Goal: Task Accomplishment & Management: Use online tool/utility

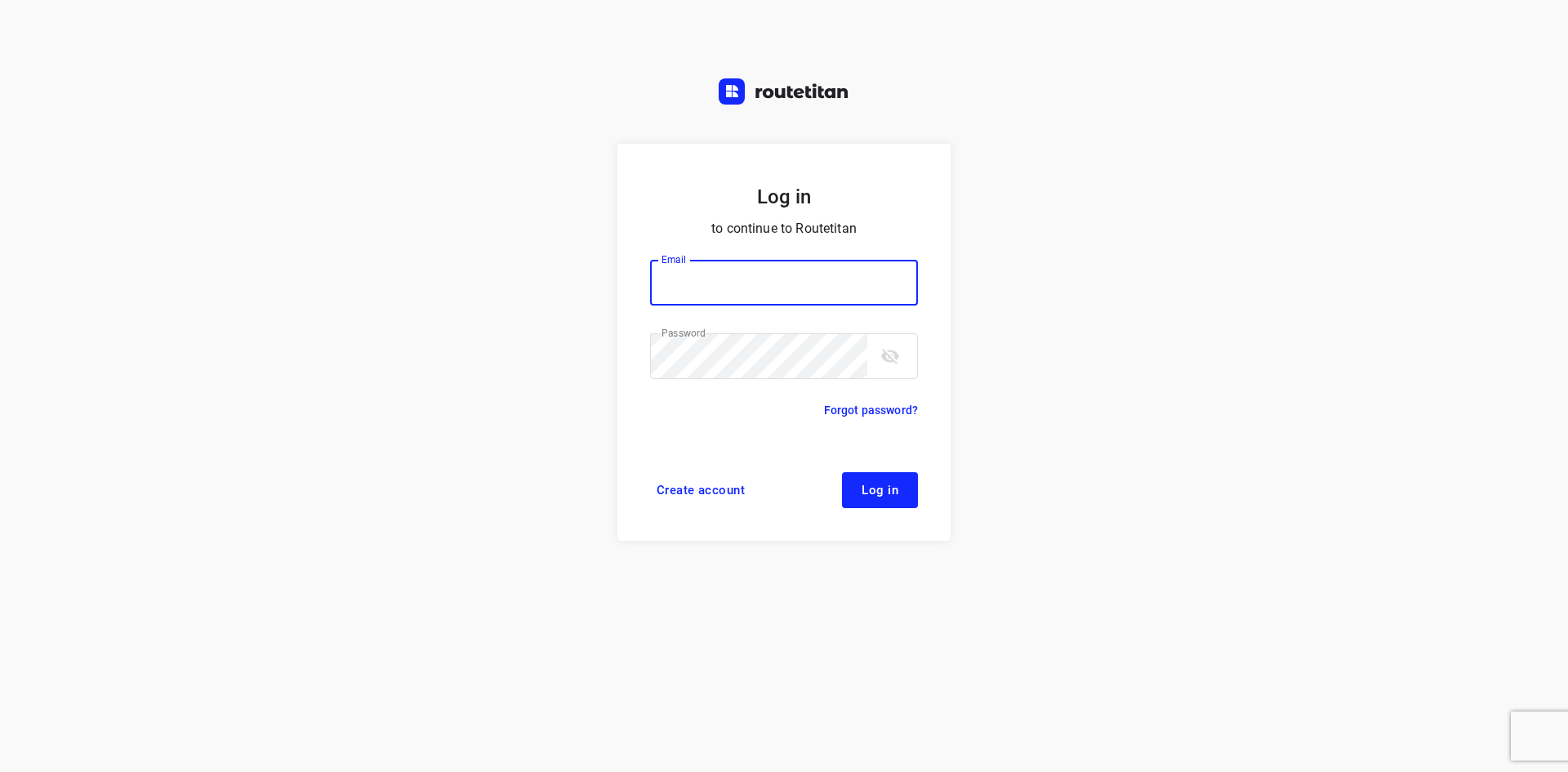
type input "max@onlineplasticsgroup.com"
click at [906, 487] on button "Log in" at bounding box center [880, 490] width 76 height 36
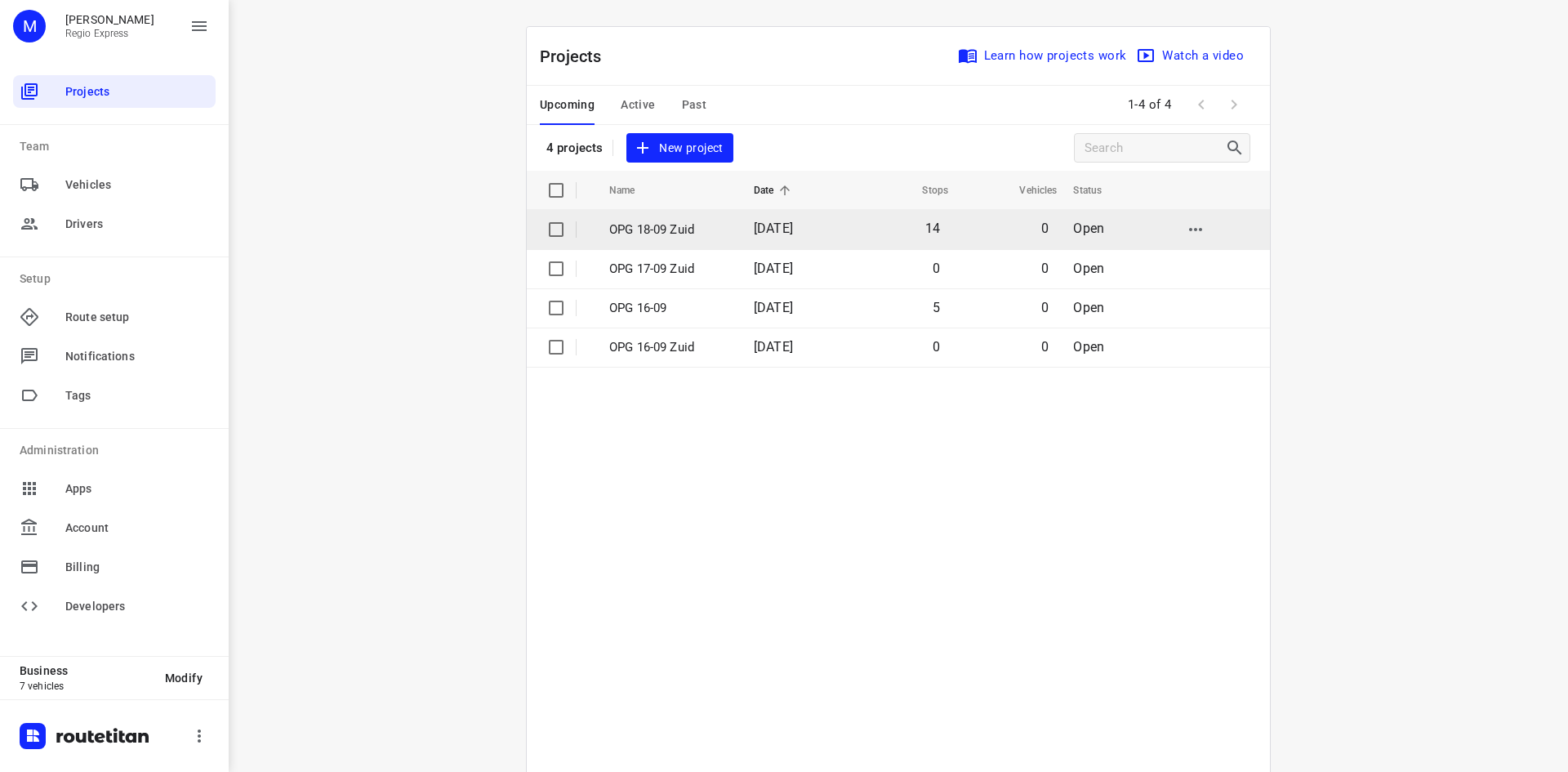
click at [780, 229] on span "[DATE]" at bounding box center [773, 228] width 39 height 16
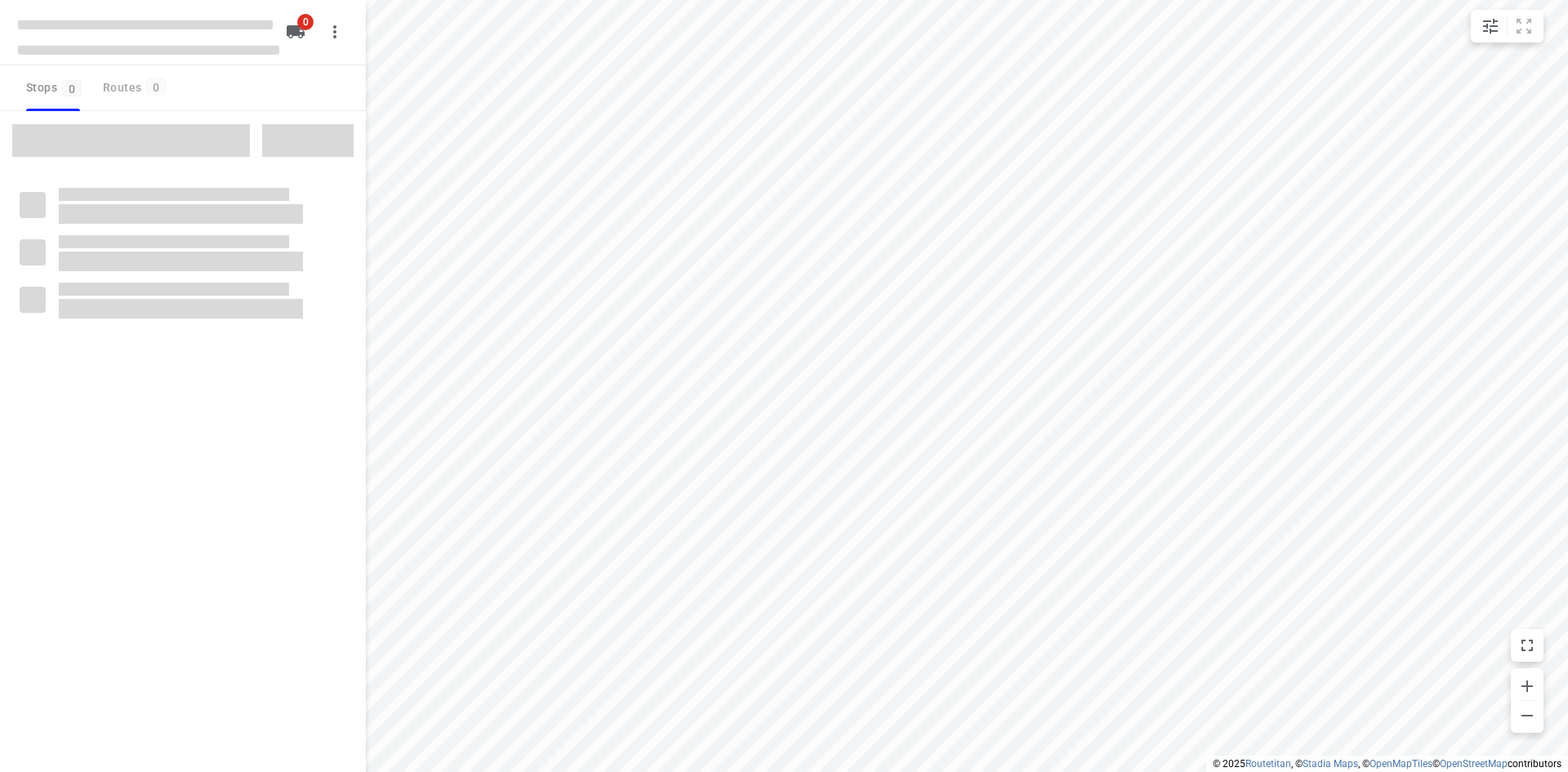
type input "distance"
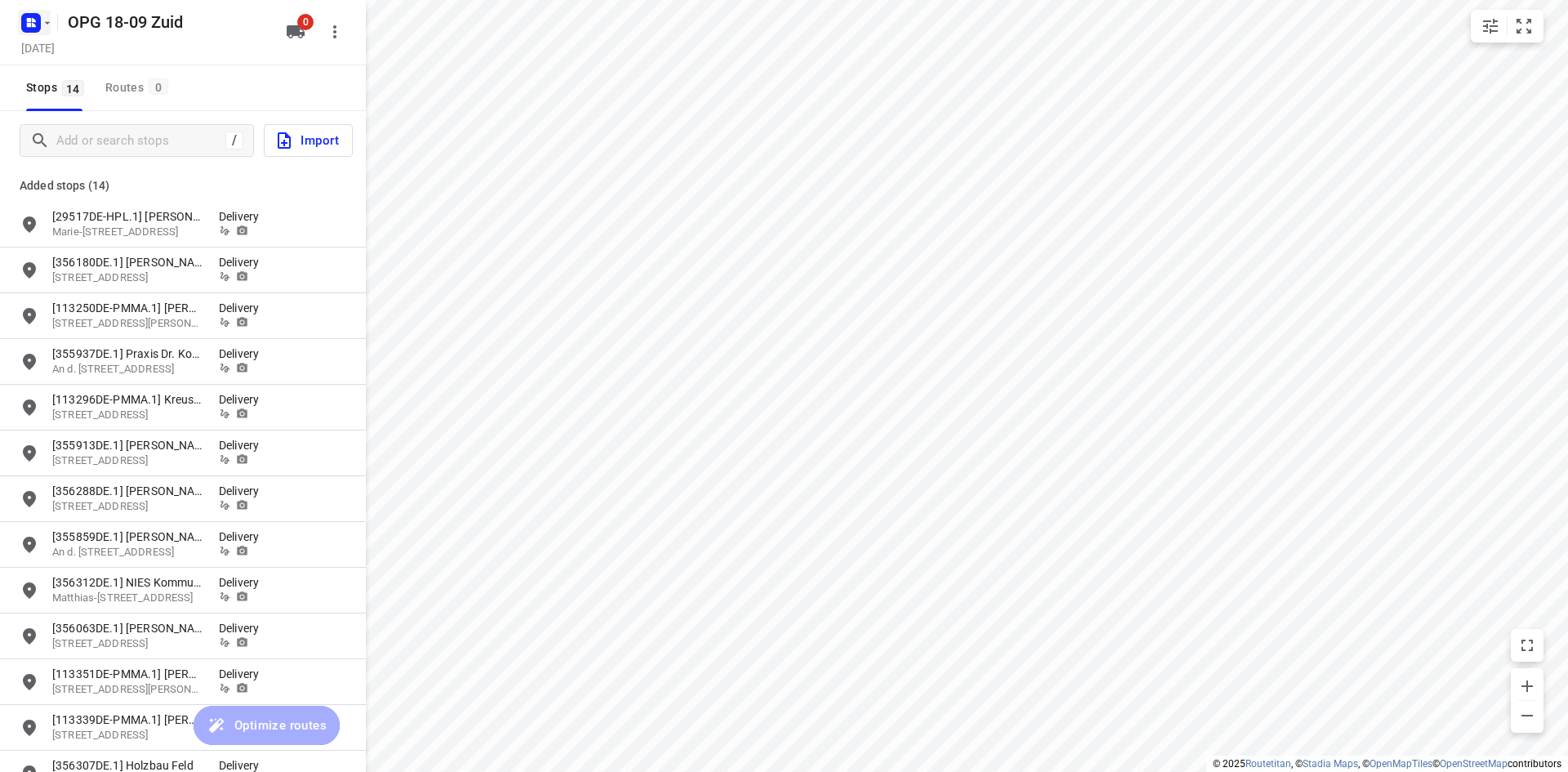
click at [34, 16] on rect "button" at bounding box center [31, 23] width 19 height 19
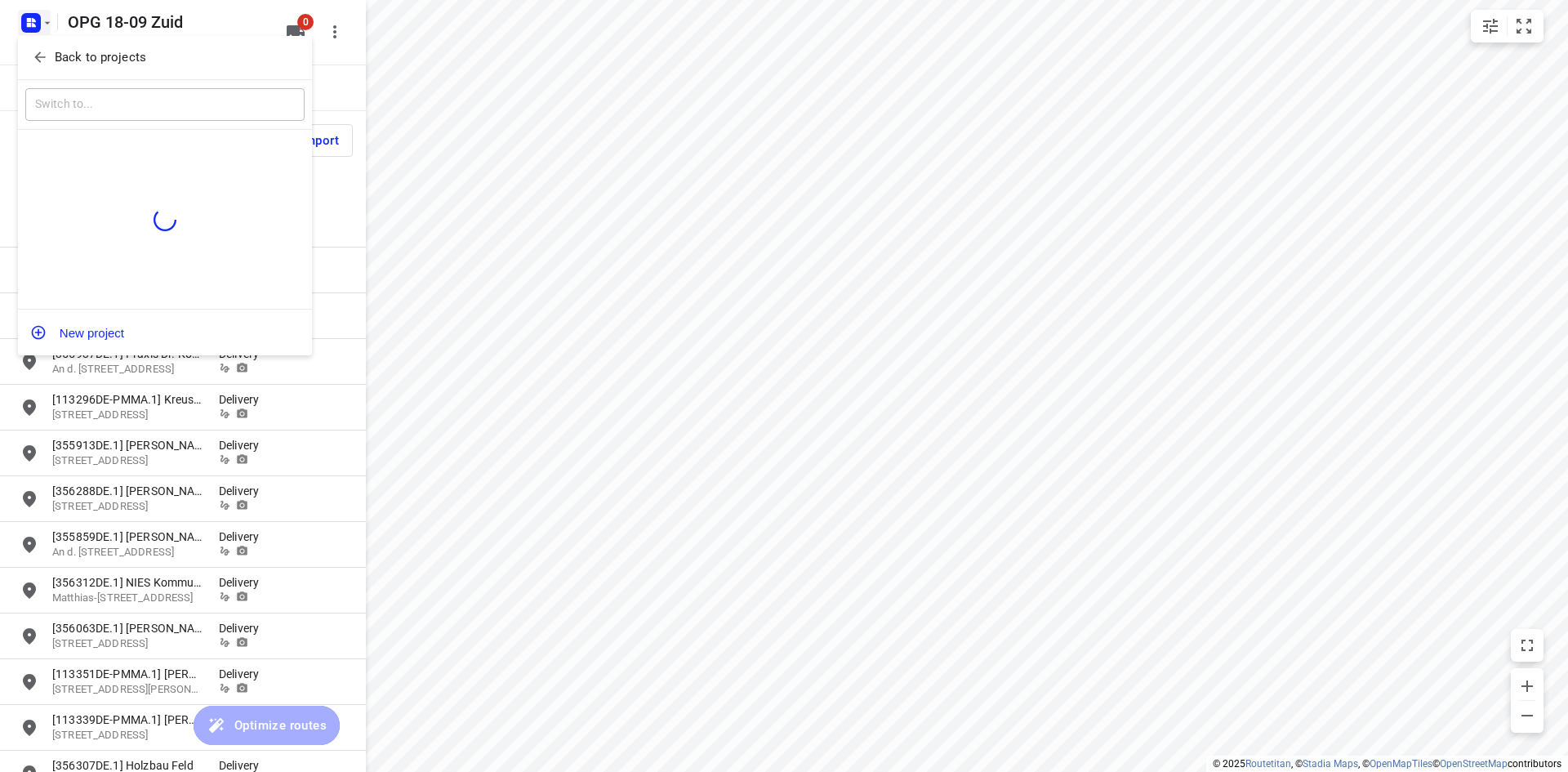
click at [48, 67] on button "Back to projects" at bounding box center [165, 58] width 280 height 27
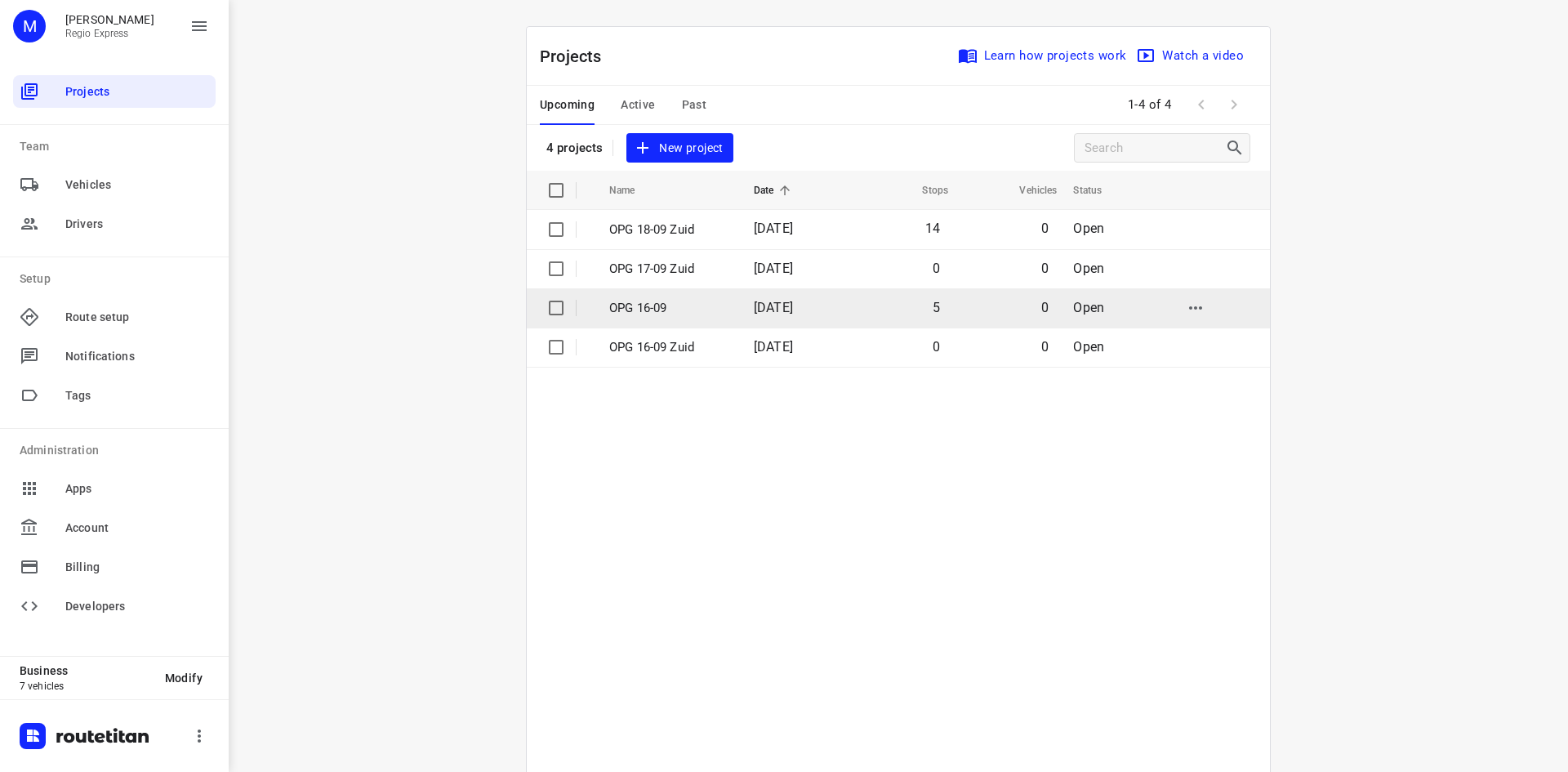
click at [853, 297] on td "5" at bounding box center [898, 308] width 105 height 39
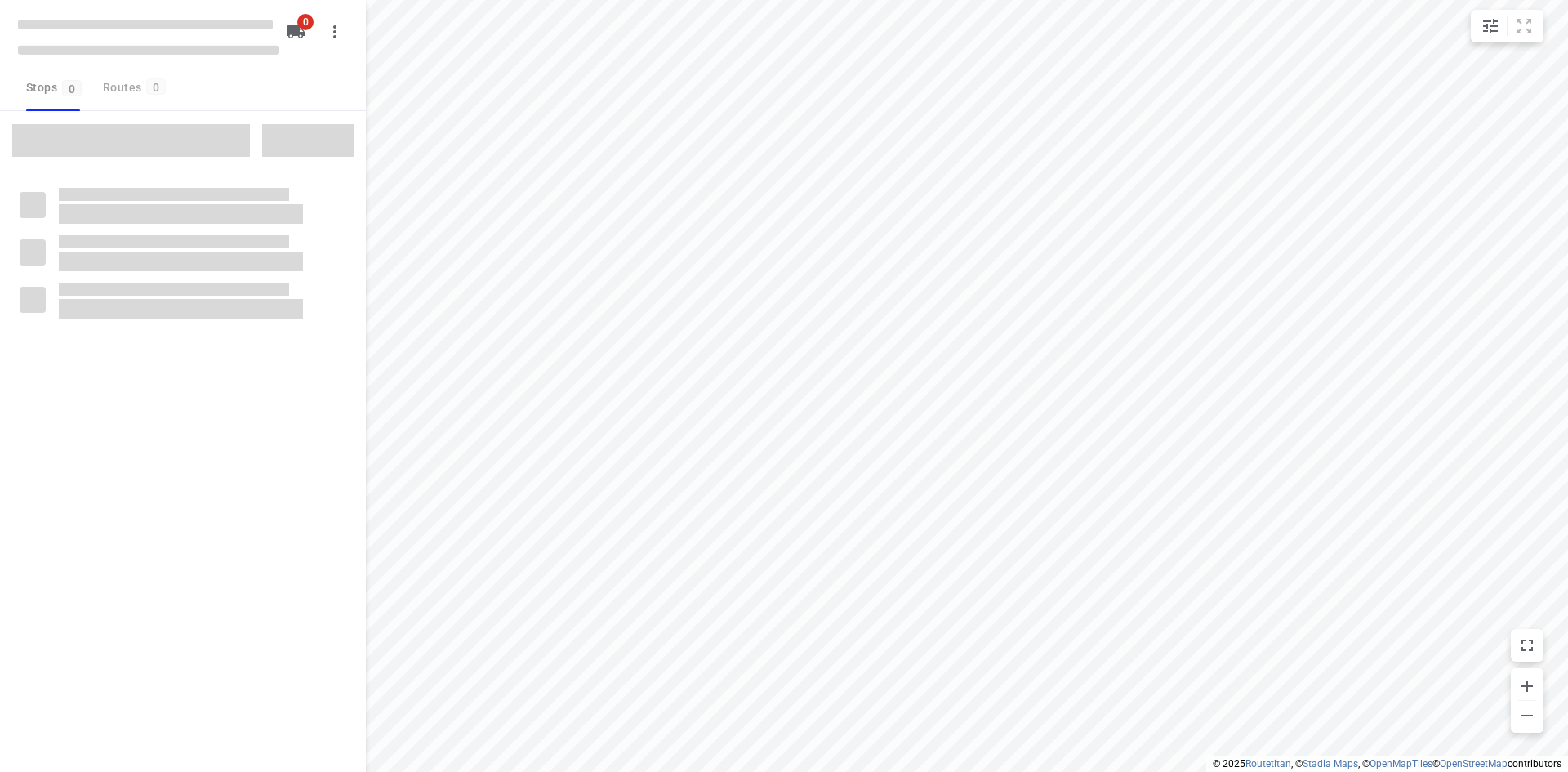
type input "distance"
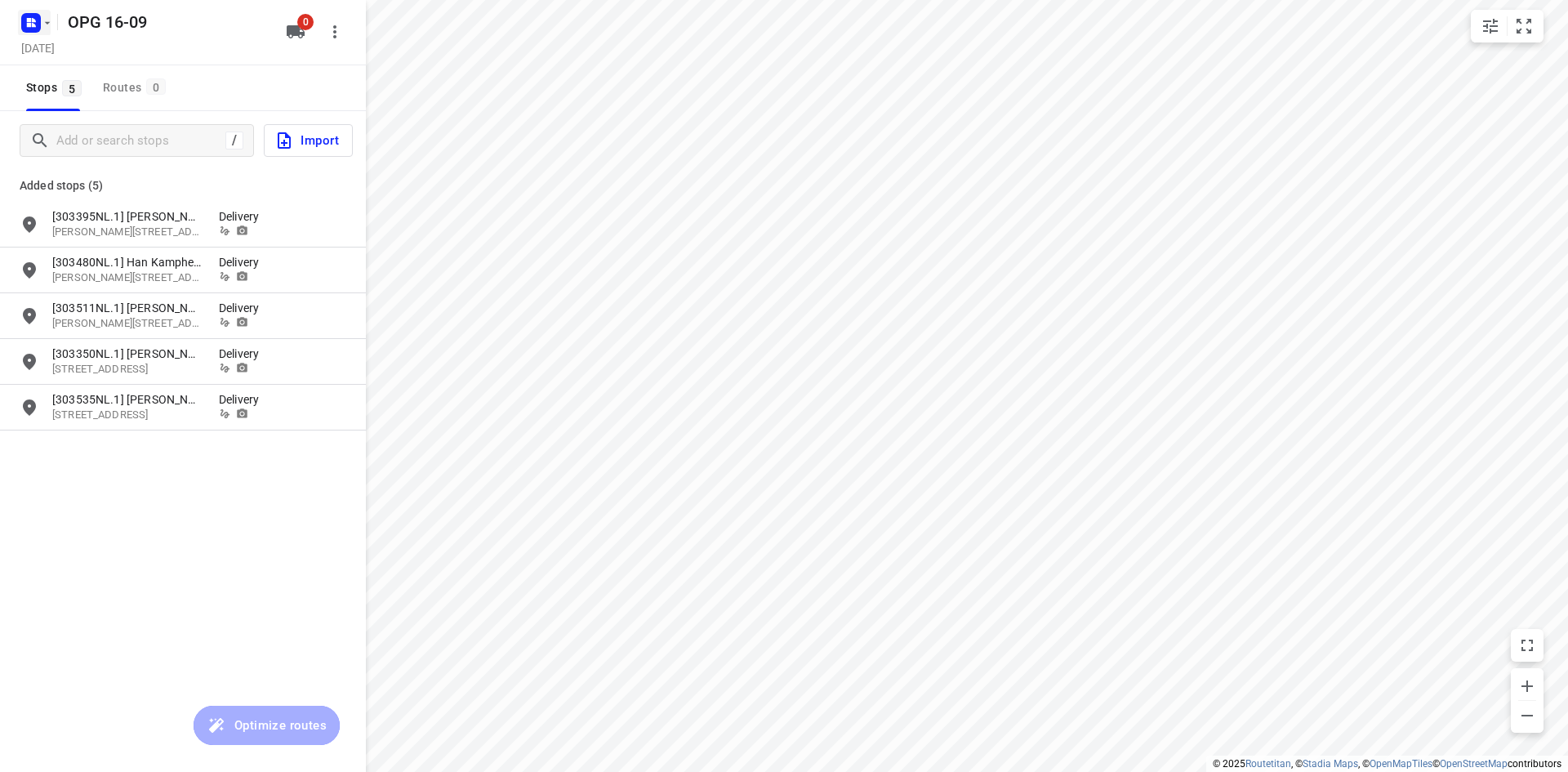
click at [22, 20] on rect "button" at bounding box center [31, 23] width 19 height 19
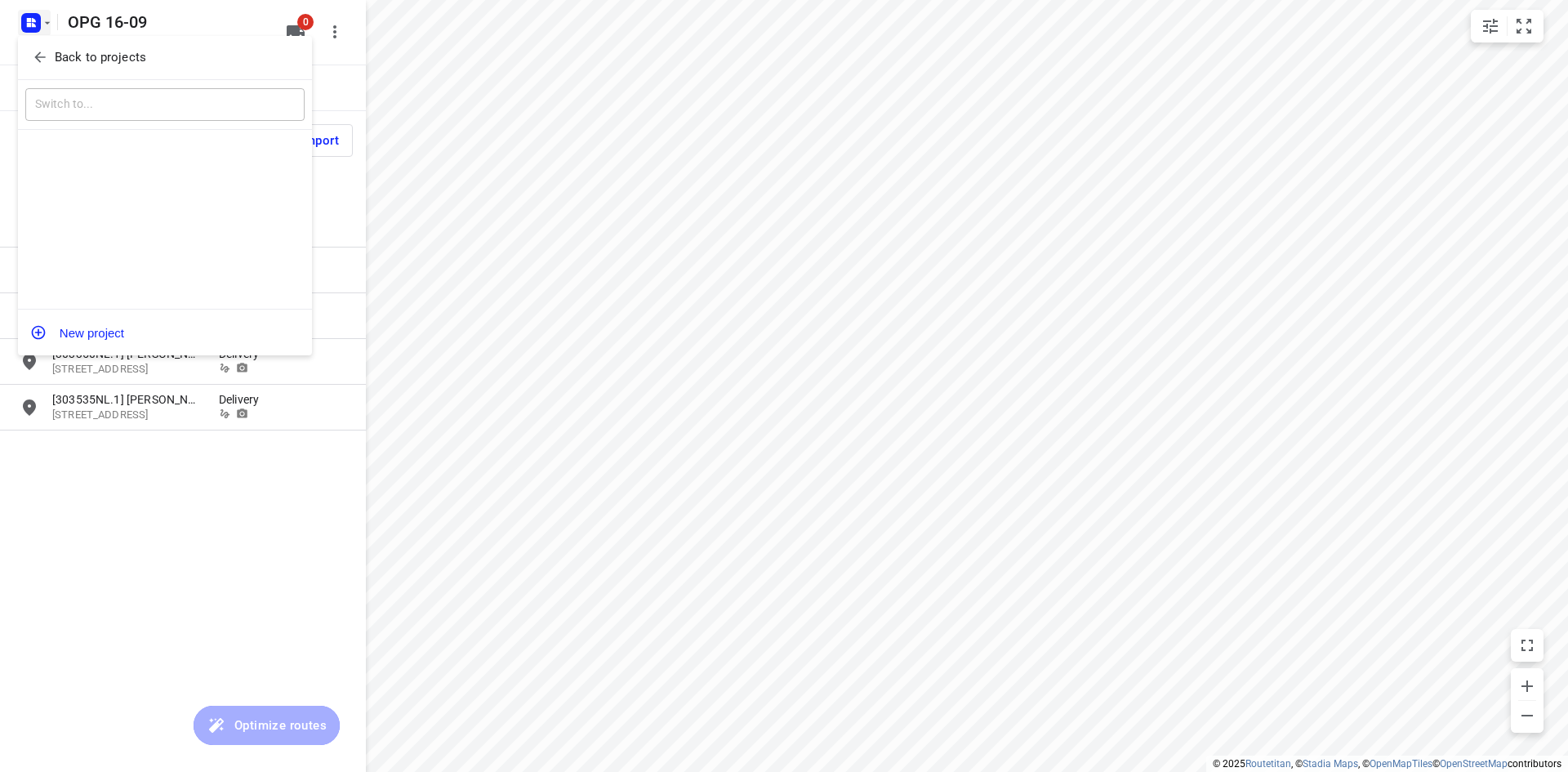
click at [34, 50] on icon "button" at bounding box center [40, 57] width 16 height 16
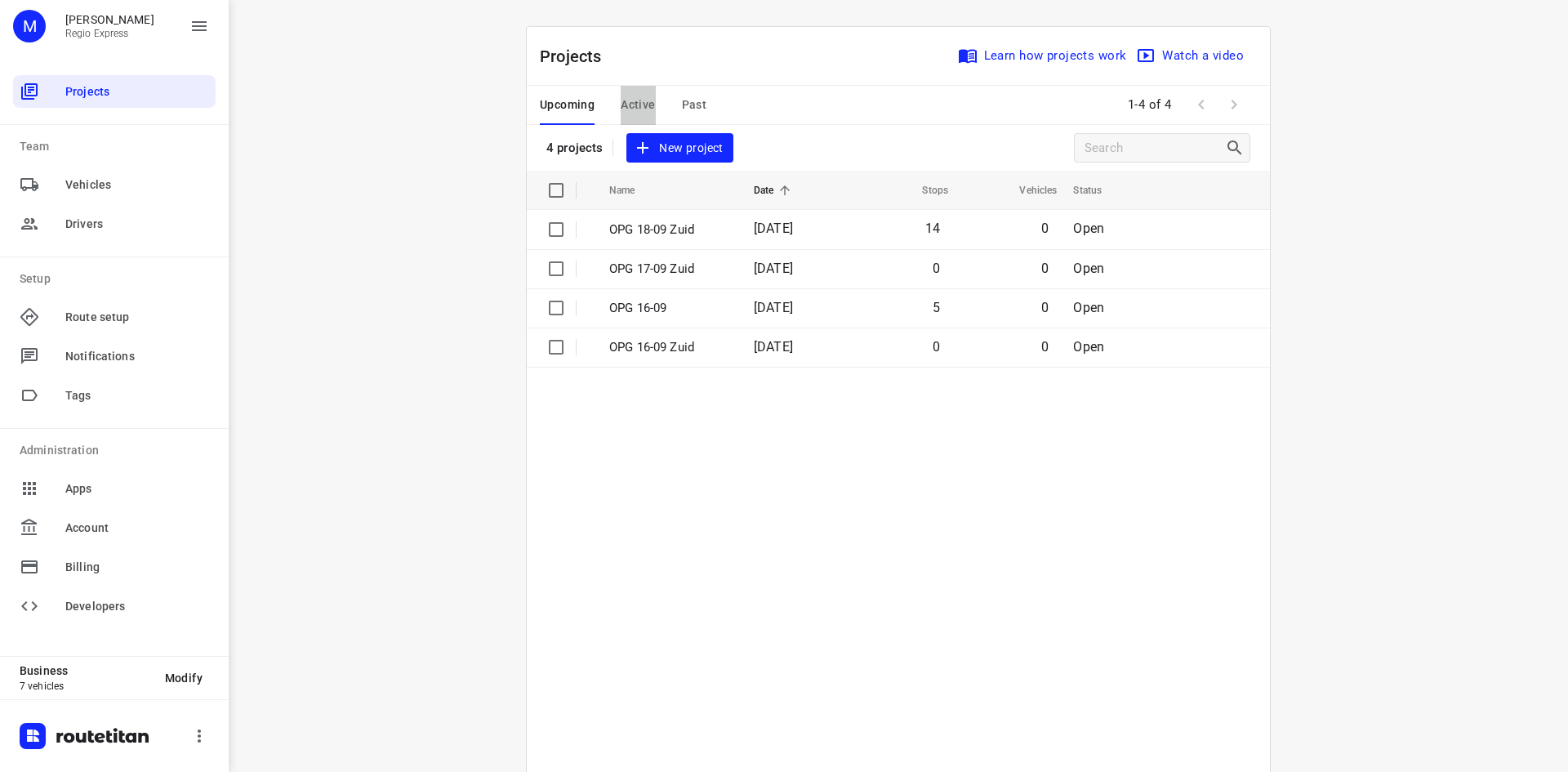
click at [630, 112] on span "Active" at bounding box center [637, 104] width 35 height 20
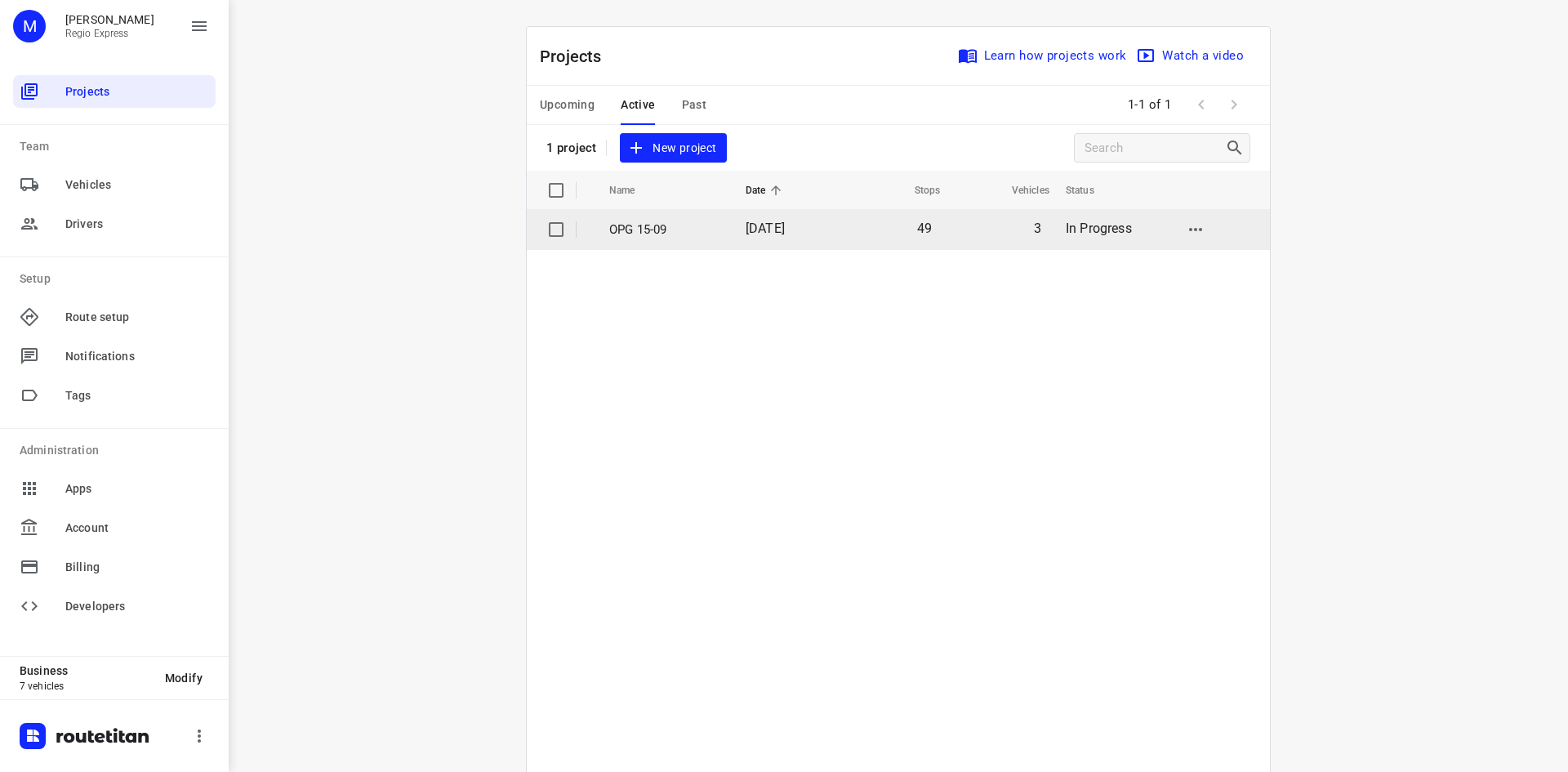
click at [641, 230] on p "OPG 15-09" at bounding box center [665, 229] width 111 height 19
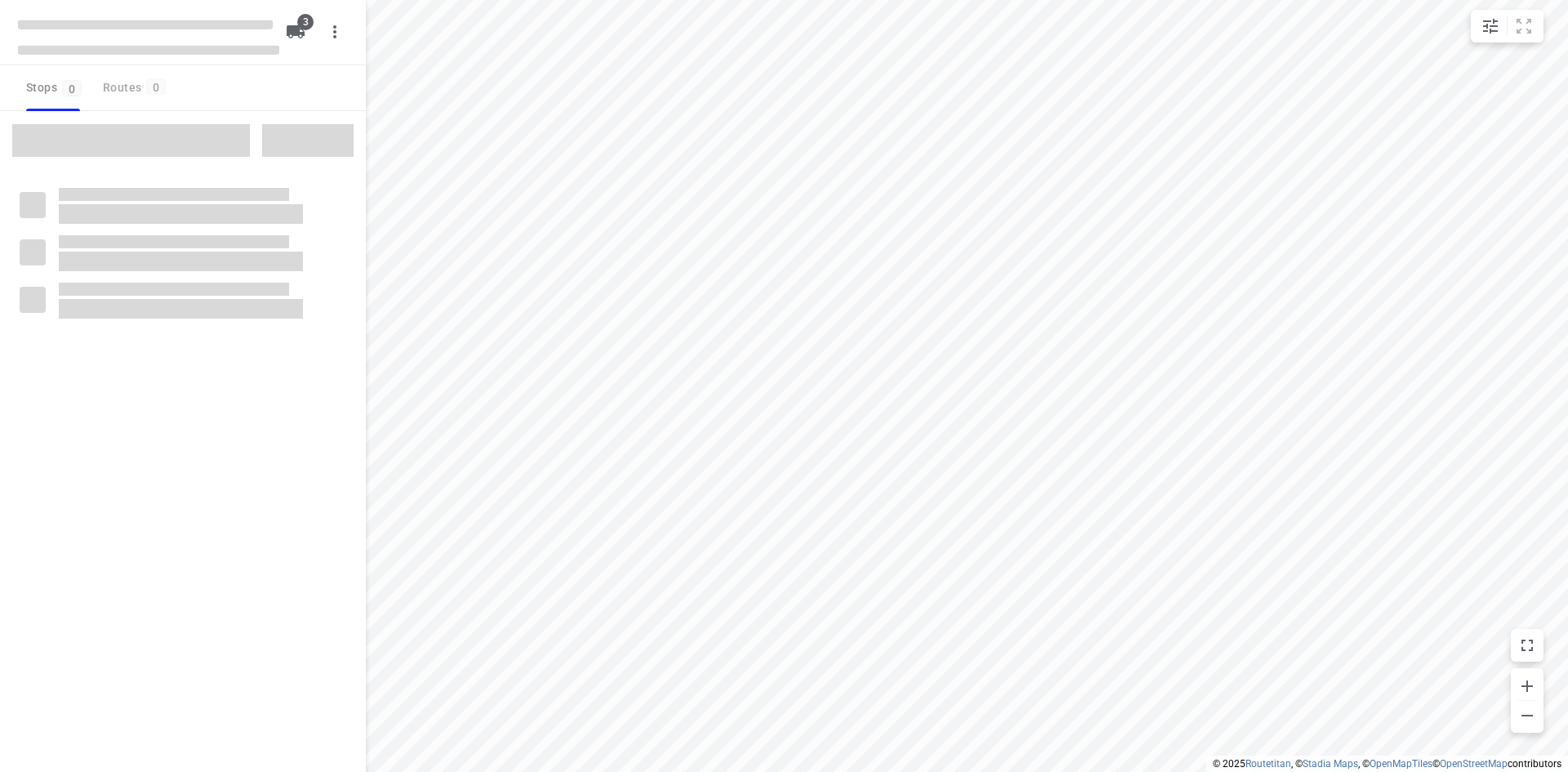
type input "distance"
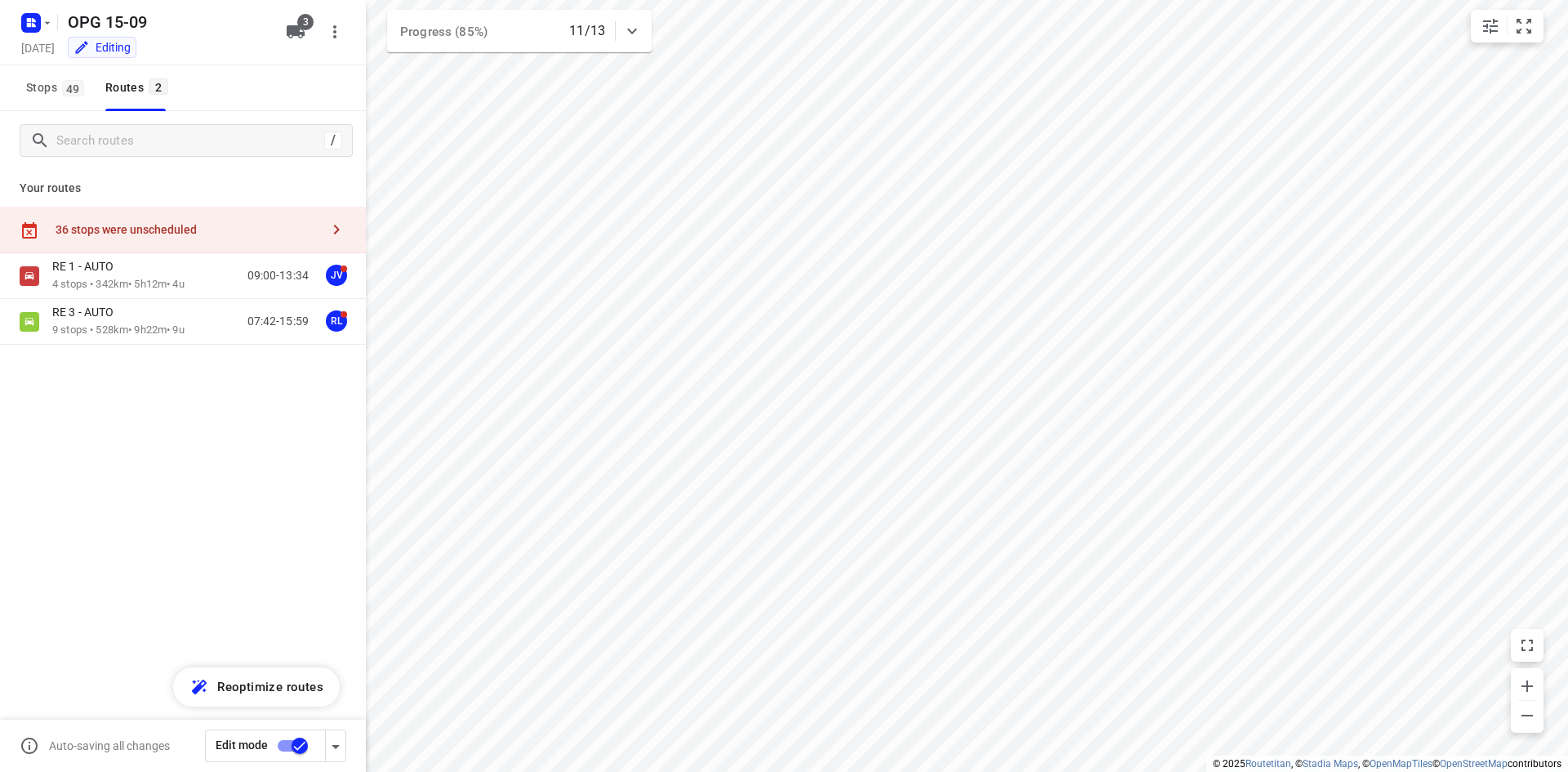
click at [277, 747] on input "checkbox" at bounding box center [299, 745] width 93 height 31
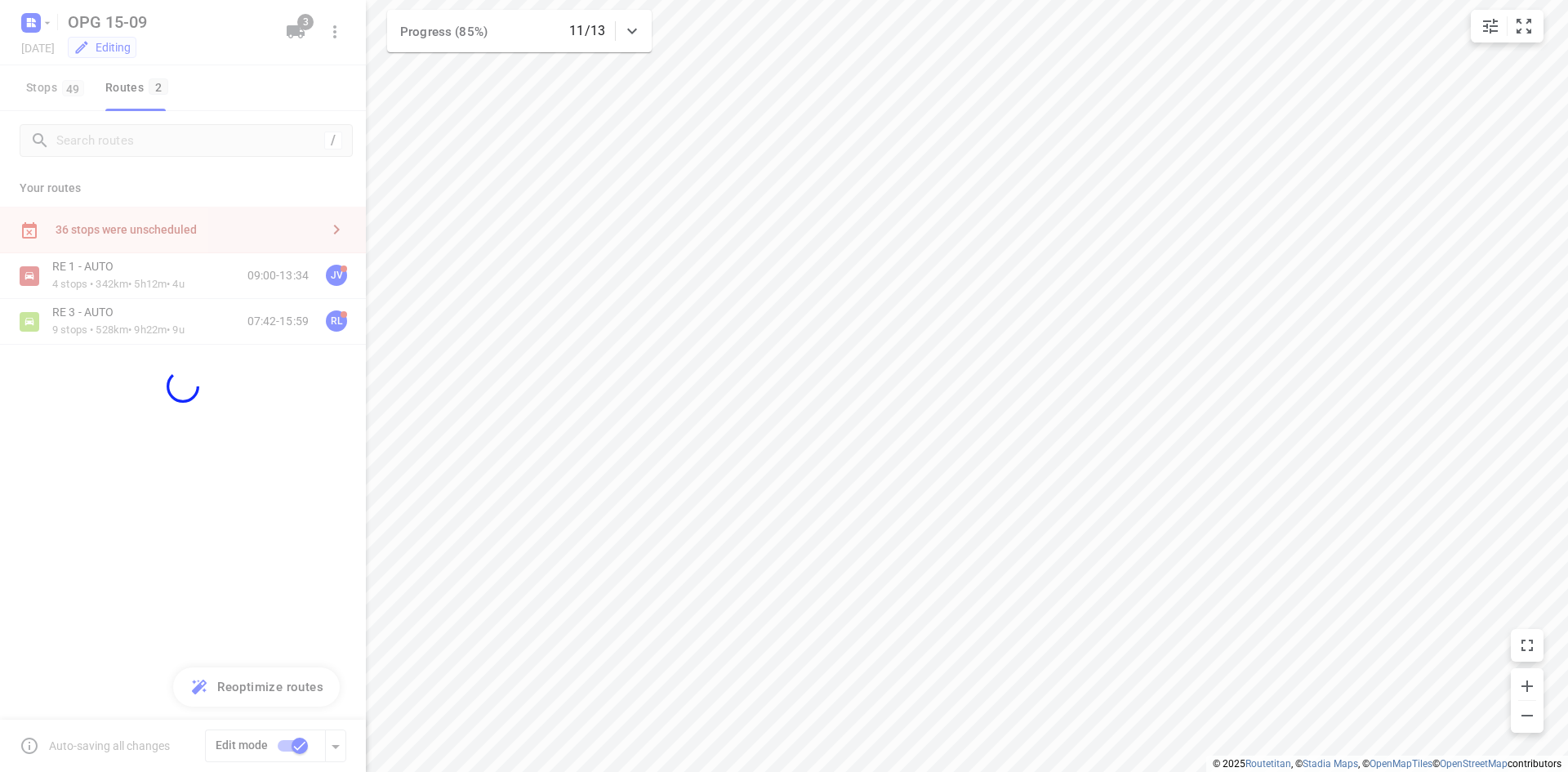
checkbox input "false"
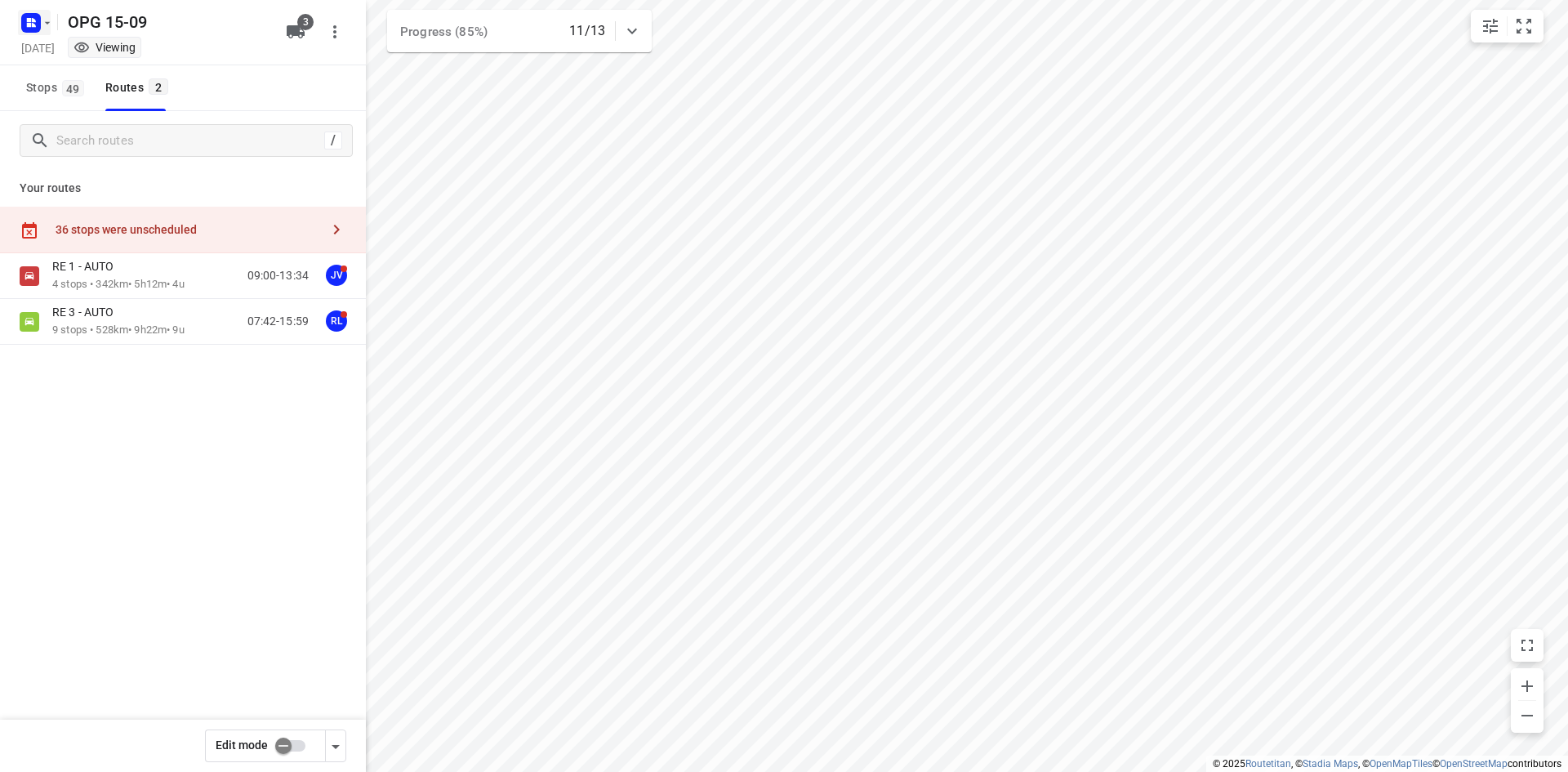
click at [41, 29] on icon "button" at bounding box center [31, 23] width 27 height 27
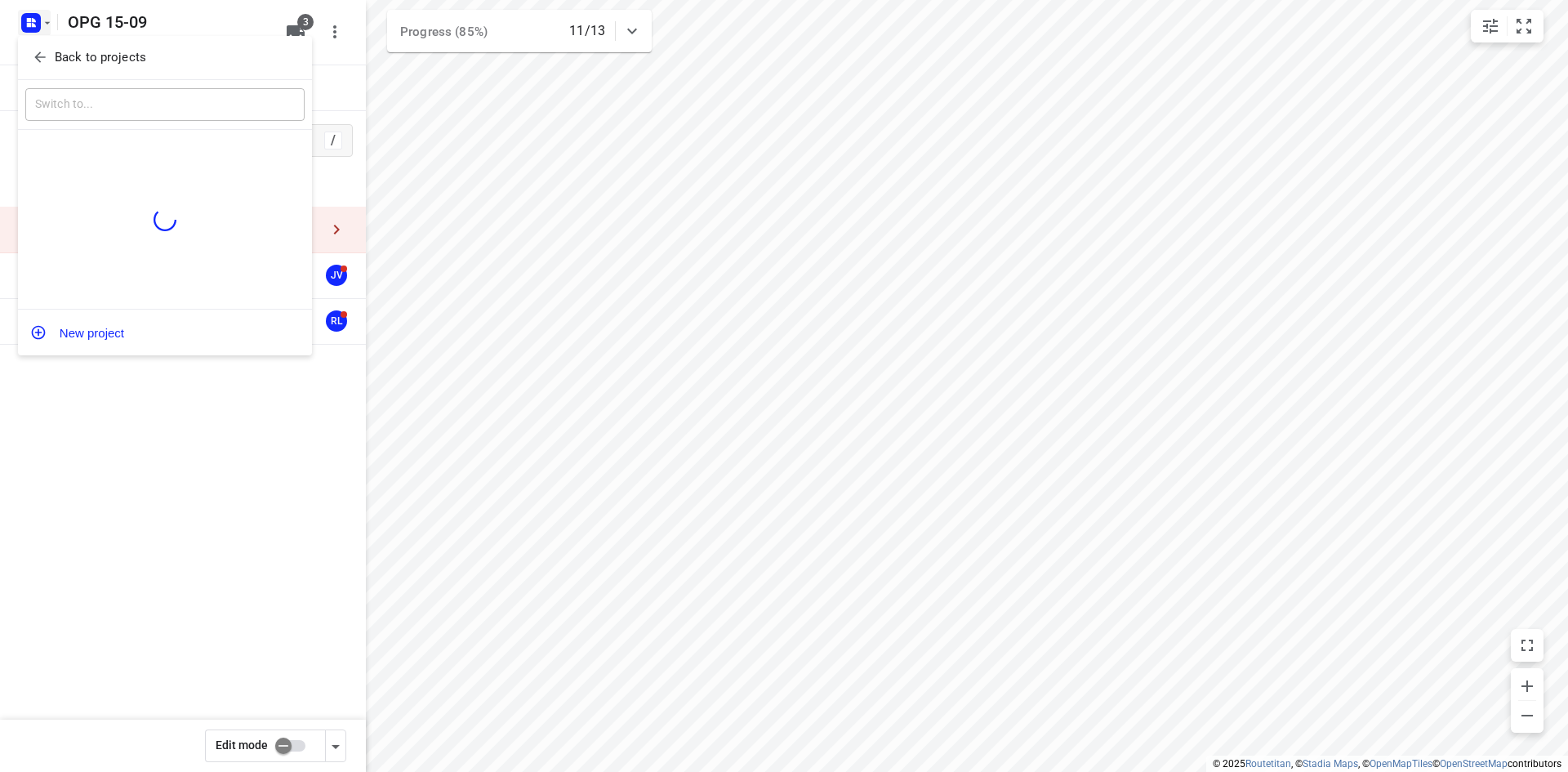
click at [49, 50] on span "Back to projects" at bounding box center [165, 57] width 266 height 19
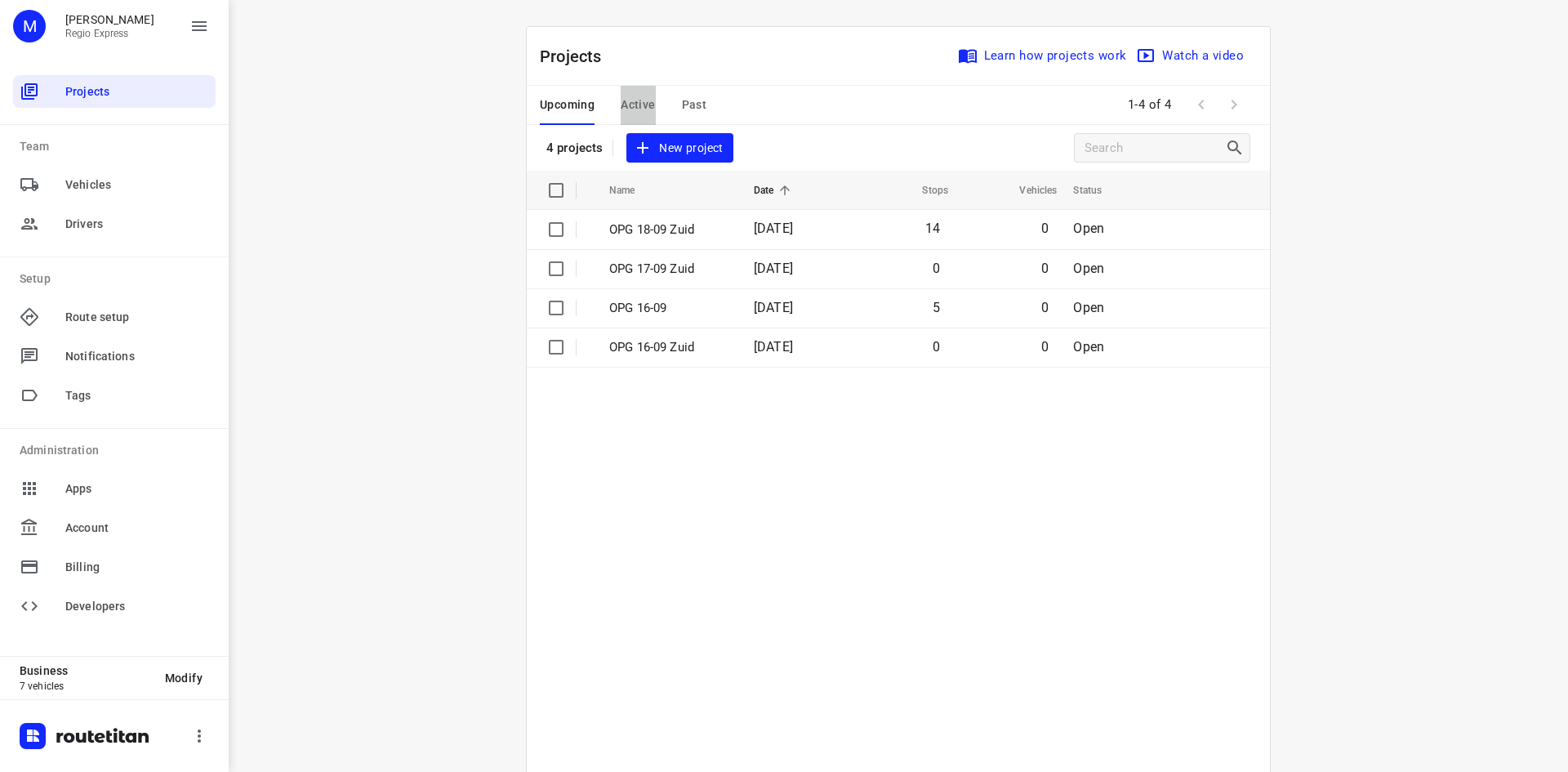
click at [624, 97] on span "Active" at bounding box center [637, 104] width 35 height 20
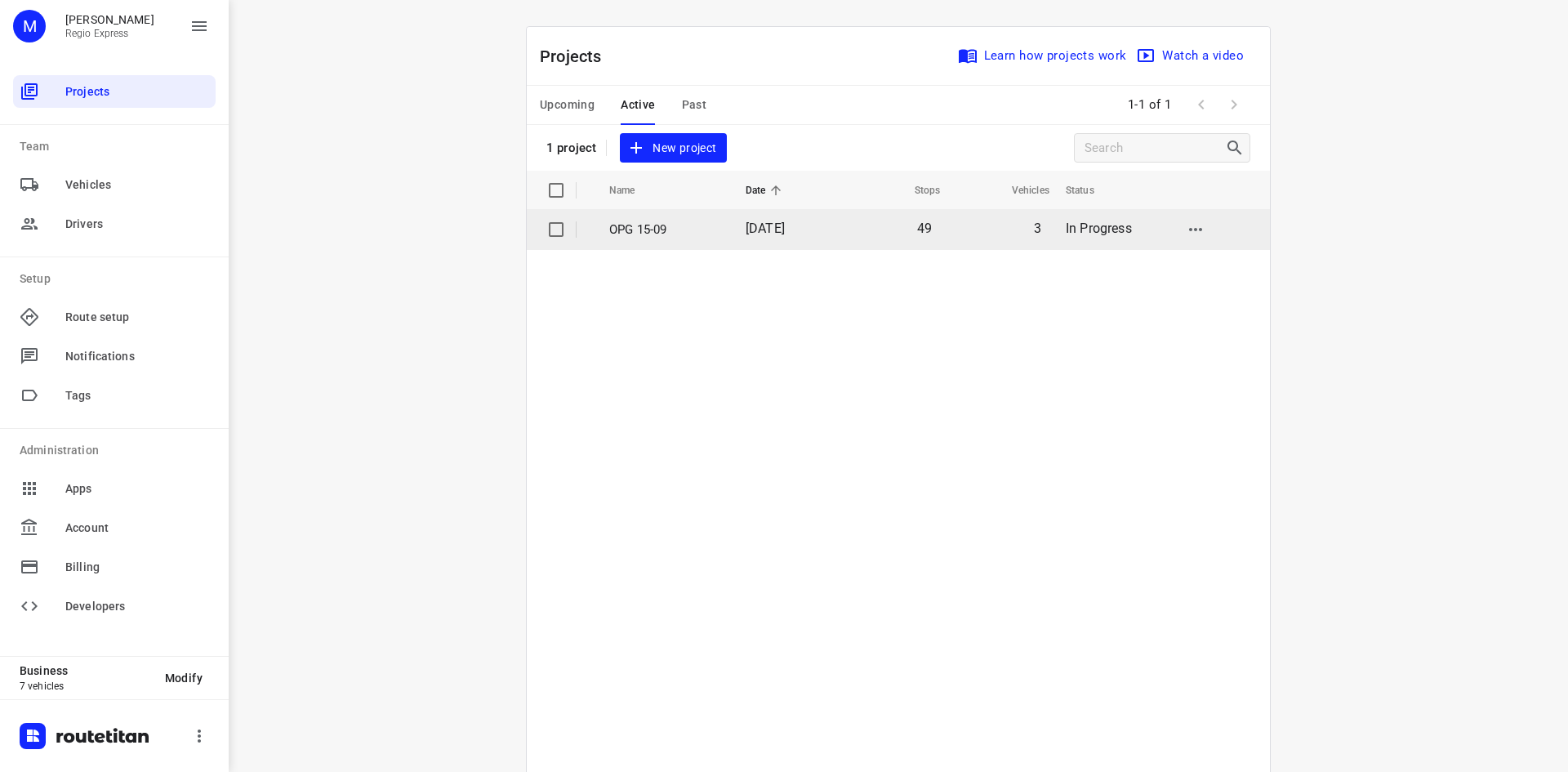
click at [785, 214] on td "15 Sep 2025" at bounding box center [785, 229] width 105 height 39
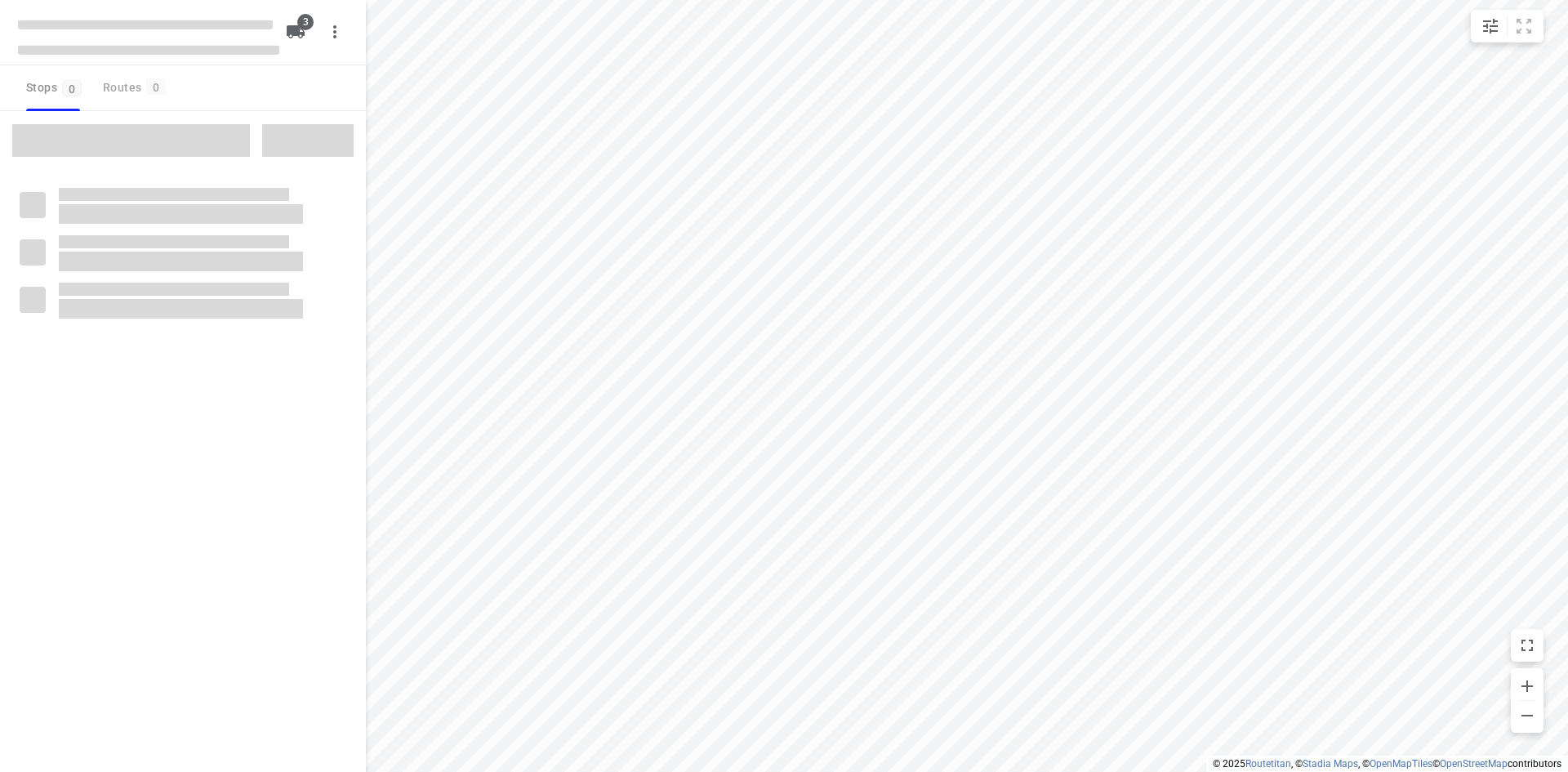
type input "distance"
